Goal: Task Accomplishment & Management: Manage account settings

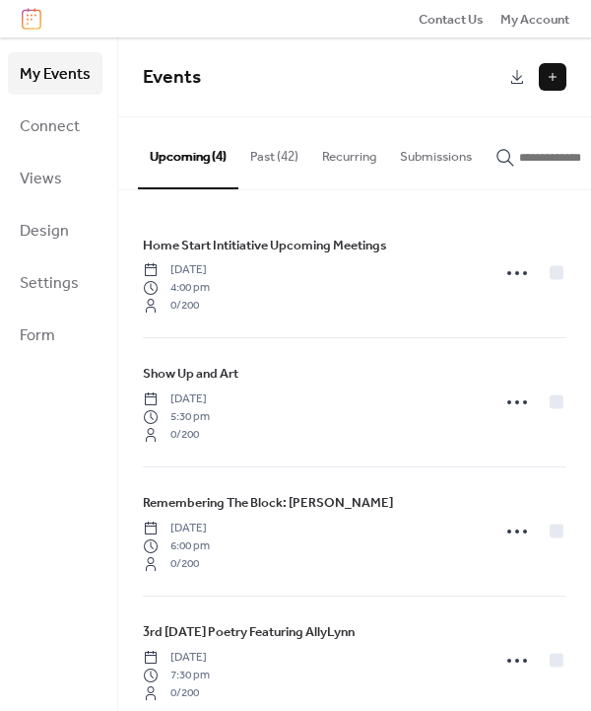
click at [264, 161] on button "Past (42)" at bounding box center [275, 151] width 72 height 69
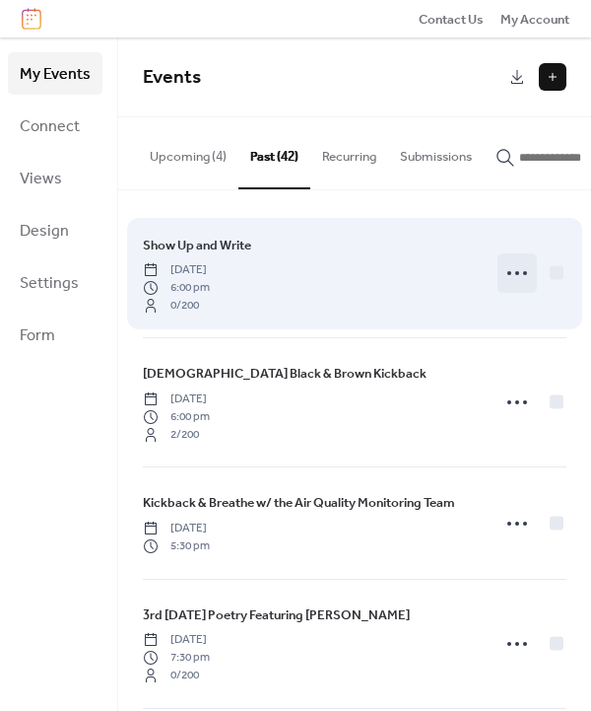
click at [515, 275] on circle at bounding box center [517, 273] width 4 height 4
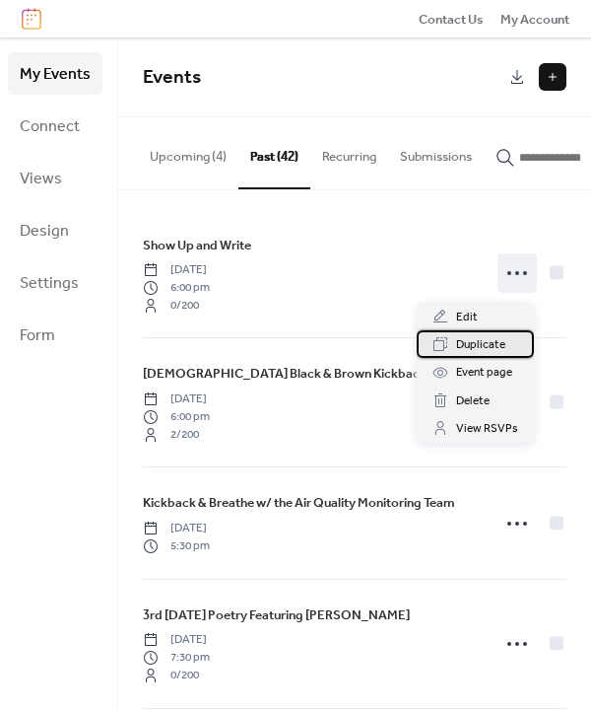
click at [483, 346] on span "Duplicate" at bounding box center [480, 345] width 49 height 20
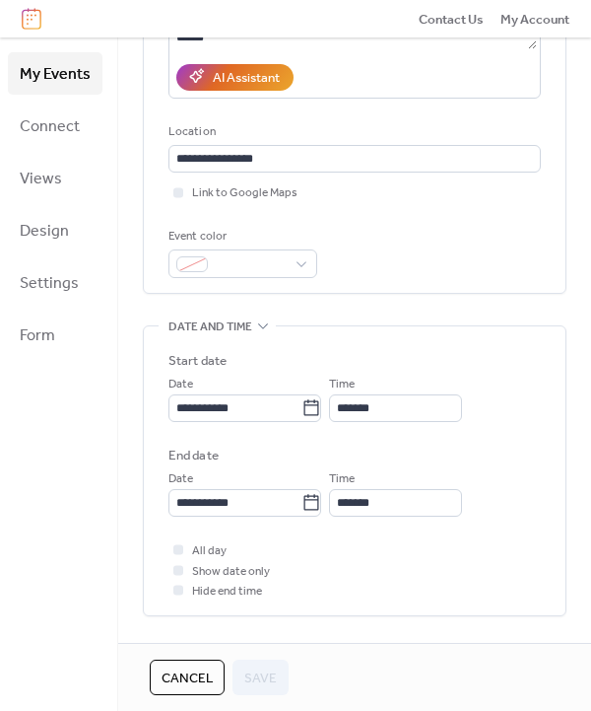
scroll to position [489, 0]
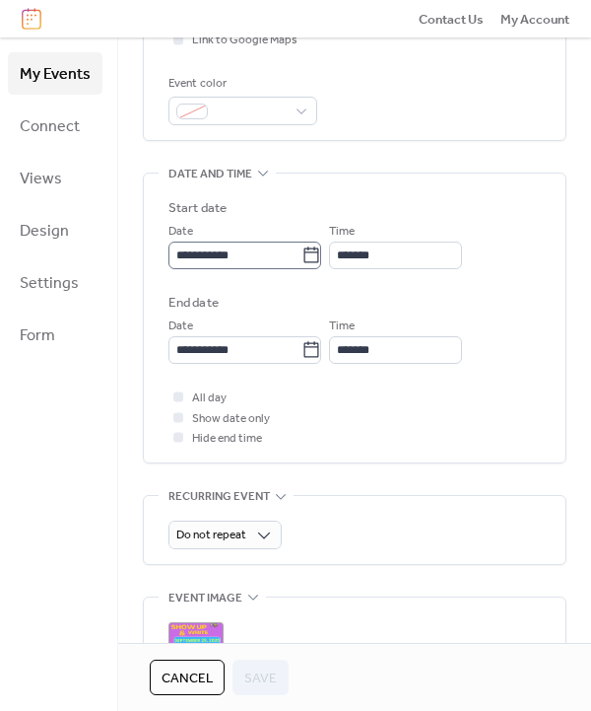
click at [321, 263] on icon at bounding box center [312, 255] width 20 height 20
click at [302, 263] on input "**********" at bounding box center [235, 255] width 133 height 28
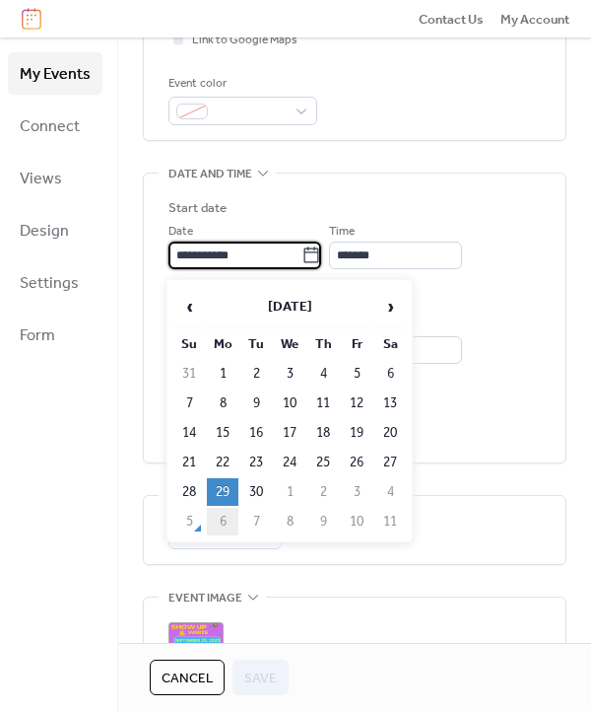
click at [220, 525] on td "6" at bounding box center [223, 522] width 32 height 28
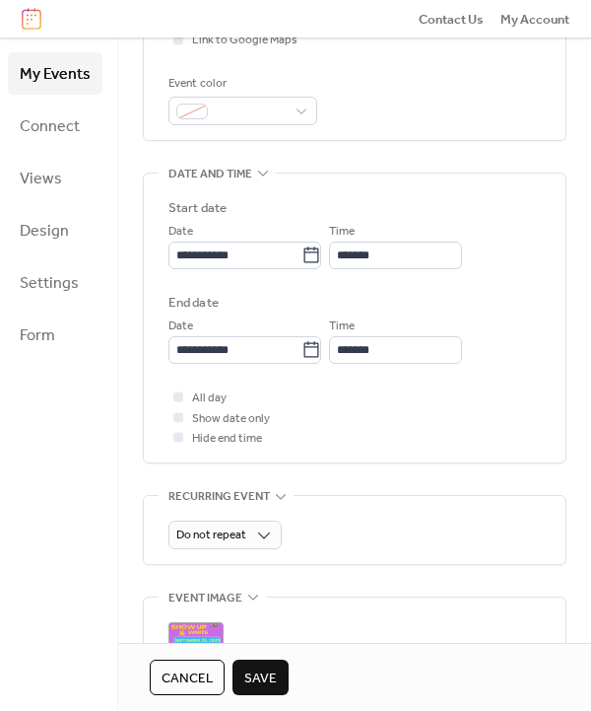
type input "**********"
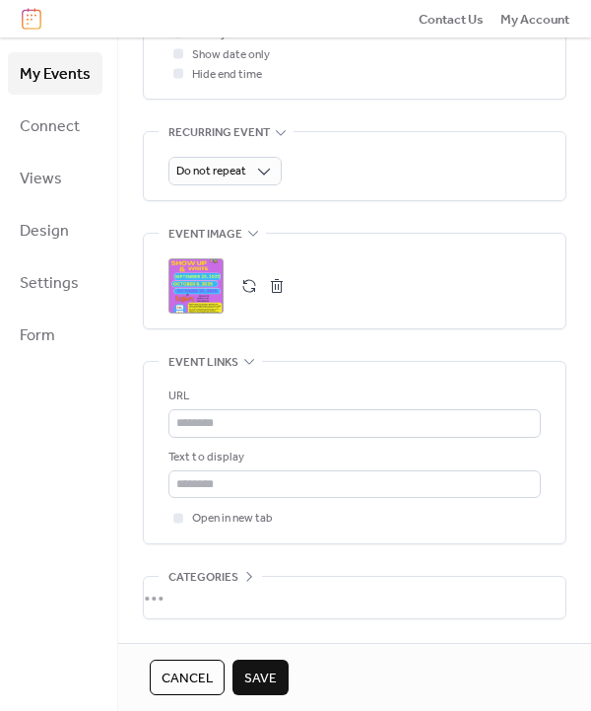
scroll to position [905, 0]
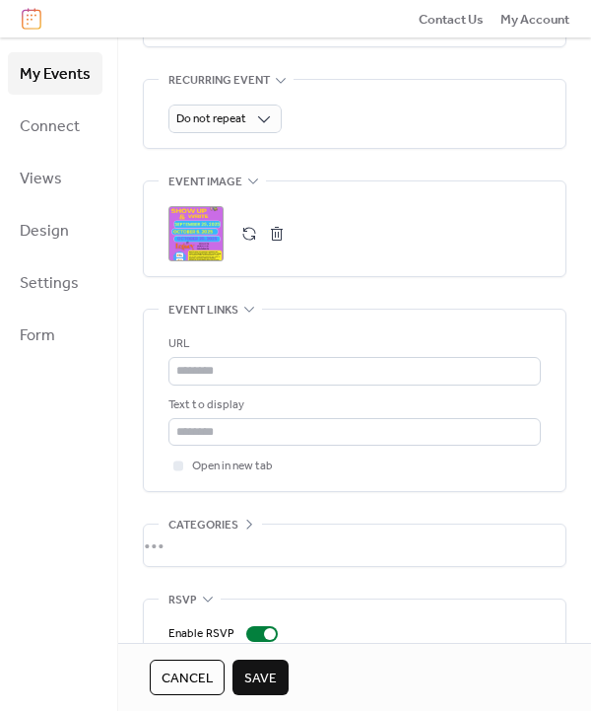
click at [267, 234] on button "button" at bounding box center [277, 234] width 28 height 28
click at [245, 238] on button "button" at bounding box center [250, 234] width 28 height 28
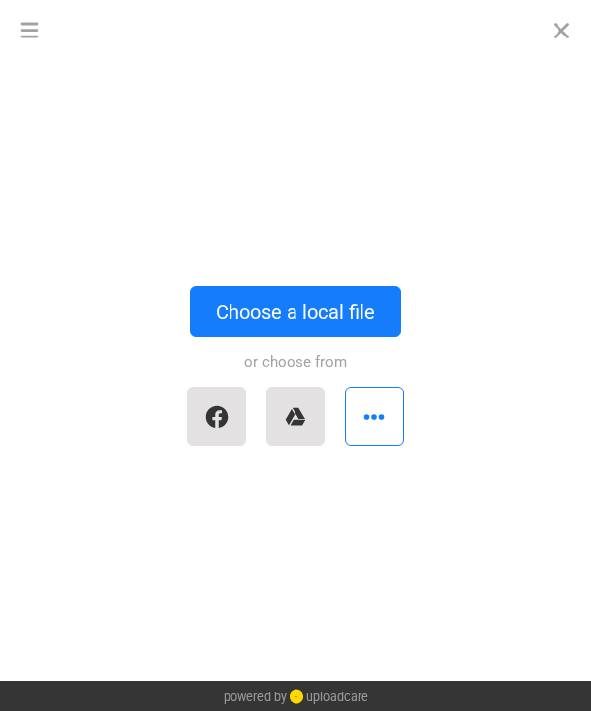
scroll to position [0, 0]
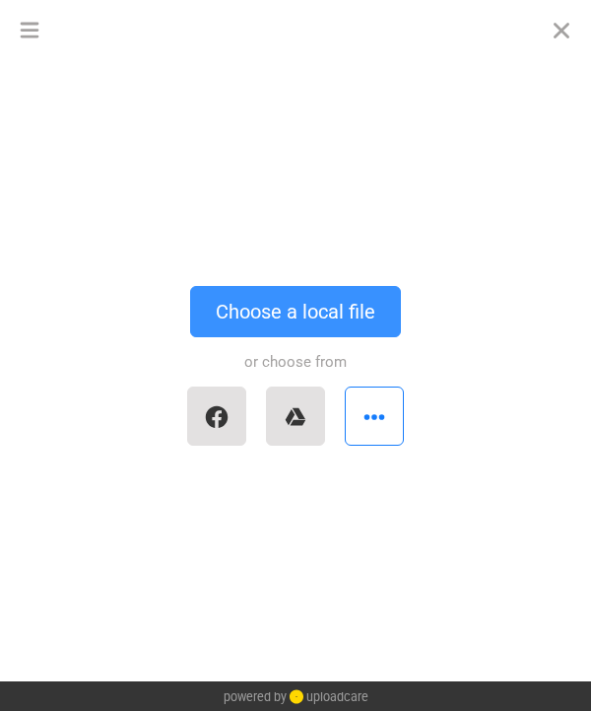
click at [260, 306] on button "Choose a local file" at bounding box center [295, 311] width 211 height 51
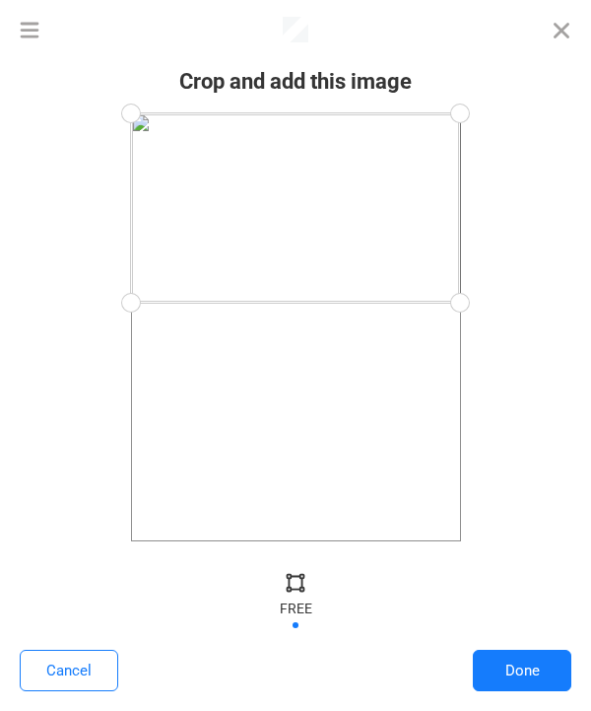
drag, startPoint x: 460, startPoint y: 536, endPoint x: 459, endPoint y: 303, distance: 233.6
click at [459, 303] on div at bounding box center [460, 303] width 44 height 44
click at [529, 677] on button "Done" at bounding box center [522, 669] width 99 height 41
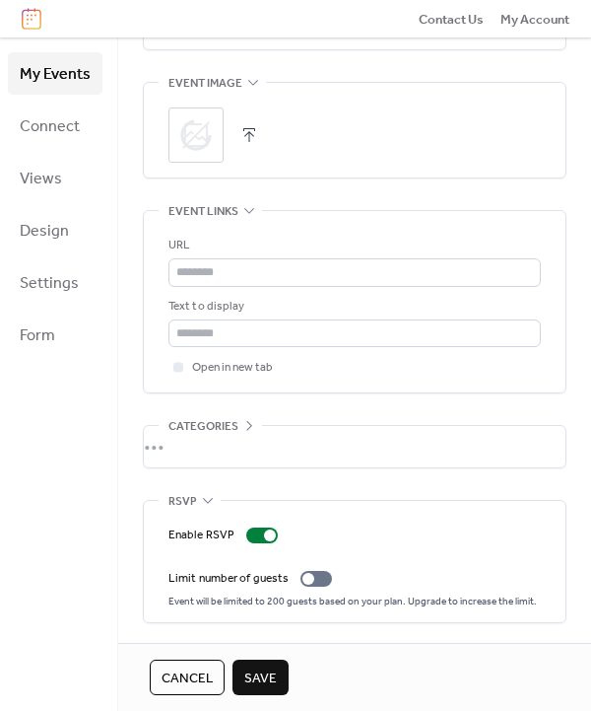
scroll to position [1010, 0]
click at [250, 675] on span "Save" at bounding box center [260, 678] width 33 height 20
